Goal: Task Accomplishment & Management: Manage account settings

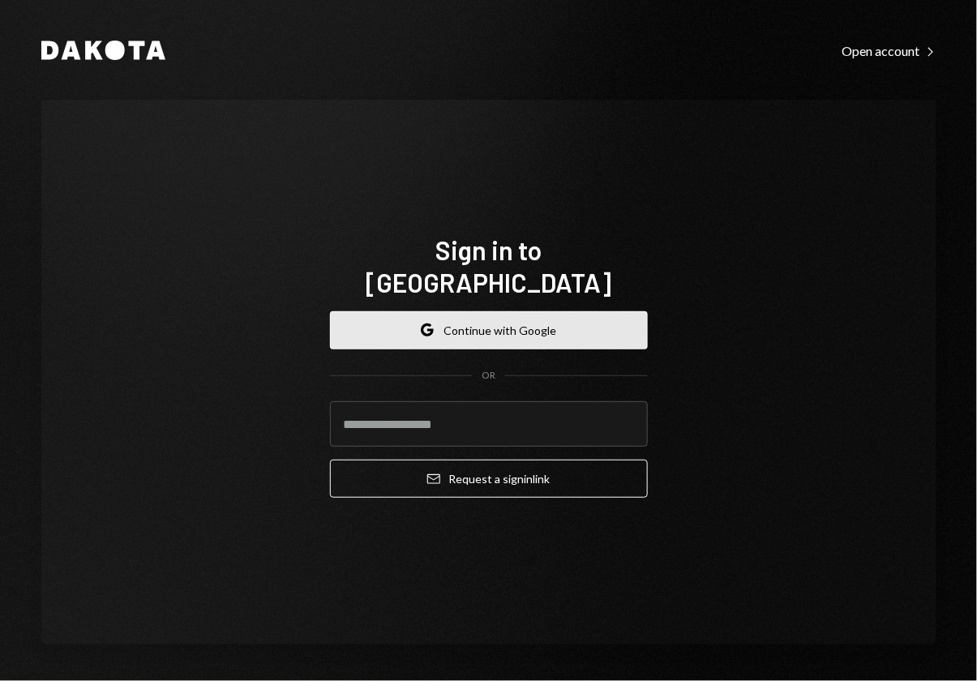
click at [516, 324] on button "Google Continue with Google" at bounding box center [489, 330] width 318 height 38
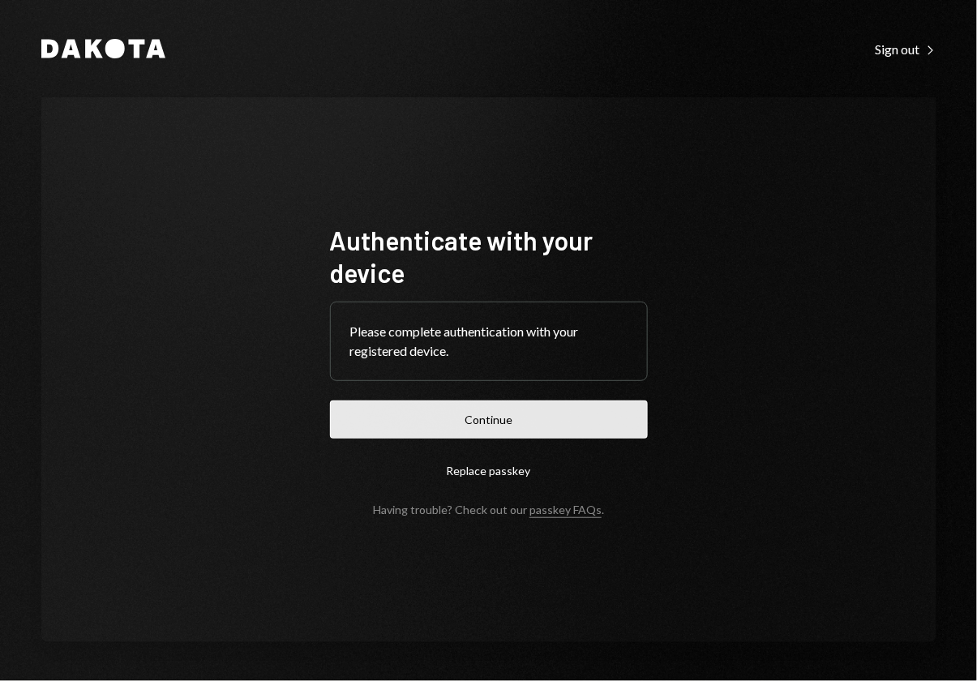
click at [567, 434] on button "Continue" at bounding box center [489, 419] width 318 height 38
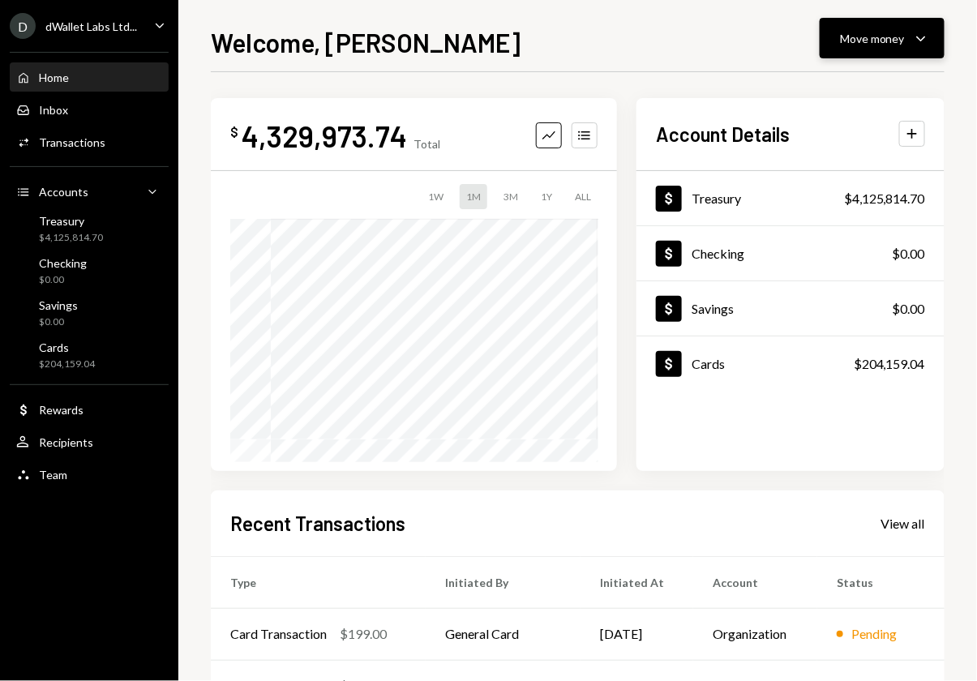
click at [939, 36] on button "Move money Caret Down" at bounding box center [881, 38] width 125 height 41
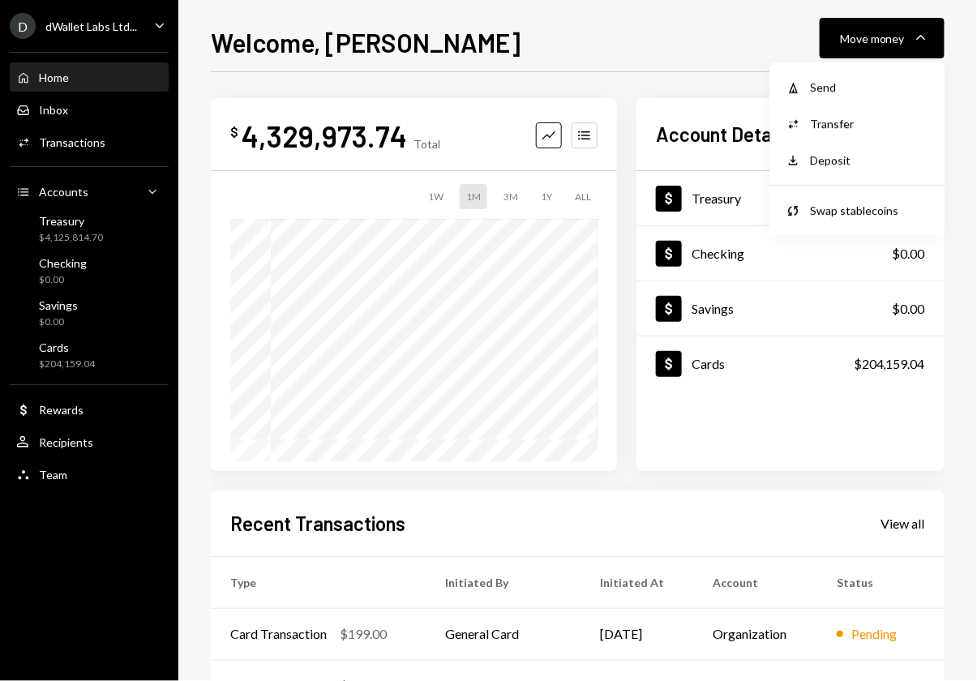
click at [578, 59] on div "Welcome, [PERSON_NAME] Move money Caret Down $ 4,329,973.74 Total Graph Account…" at bounding box center [578, 352] width 734 height 658
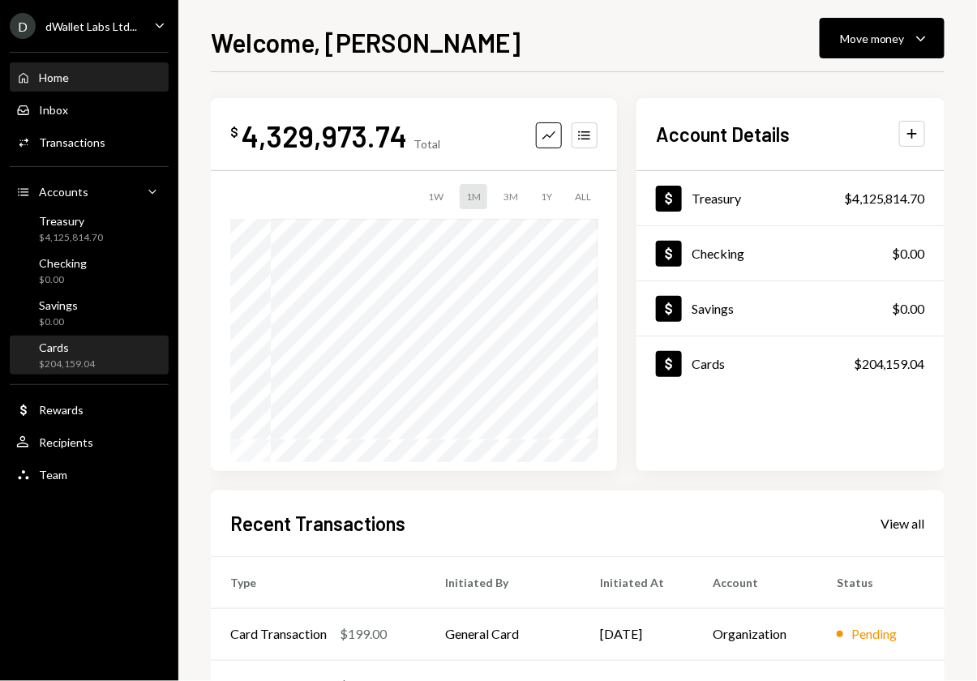
click at [71, 366] on div "$204,159.04" at bounding box center [67, 364] width 56 height 14
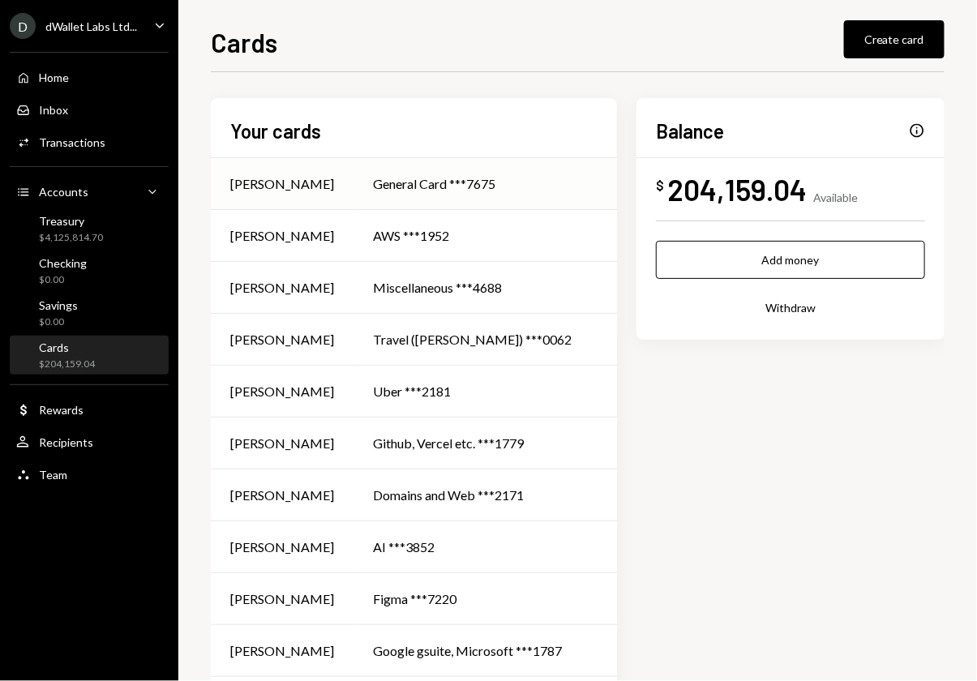
click at [353, 190] on td "General Card ***7675" at bounding box center [484, 184] width 263 height 52
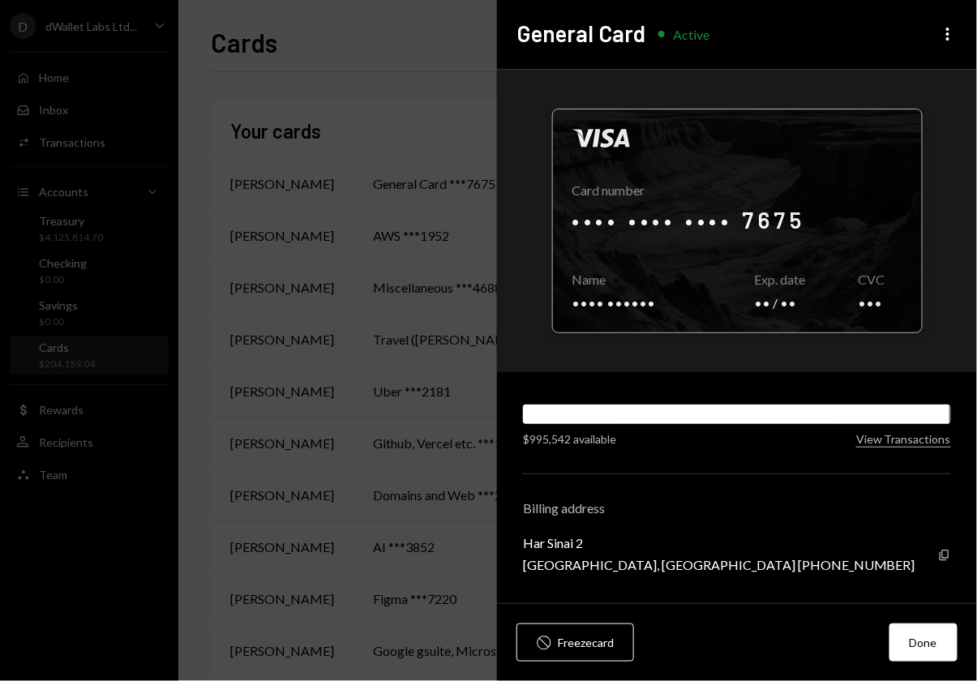
click at [840, 295] on div at bounding box center [737, 220] width 369 height 223
